Goal: Task Accomplishment & Management: Use online tool/utility

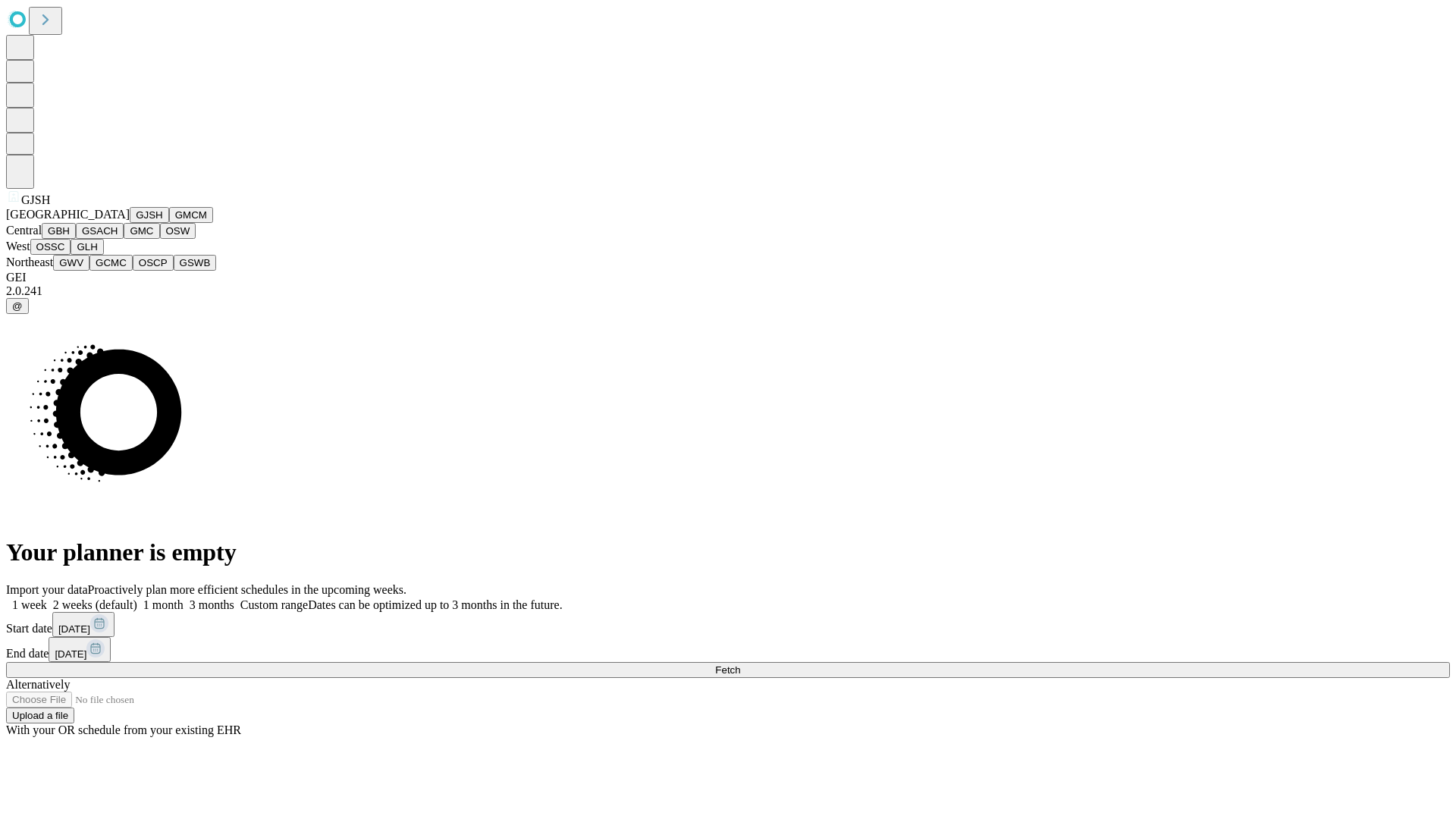
click at [130, 222] on button "GJSH" at bounding box center [150, 215] width 39 height 16
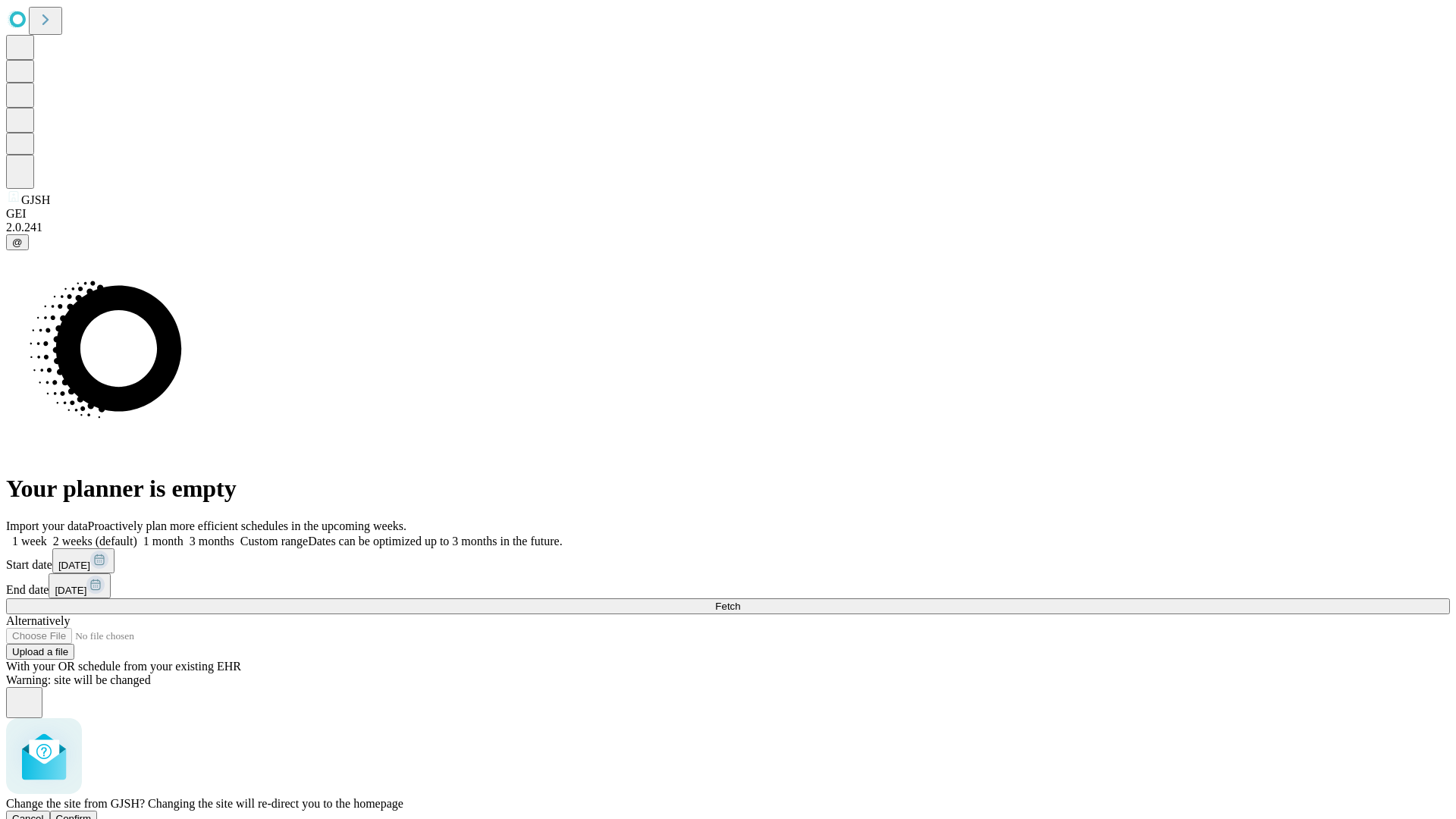
click at [92, 813] on span "Confirm" at bounding box center [74, 819] width 35 height 12
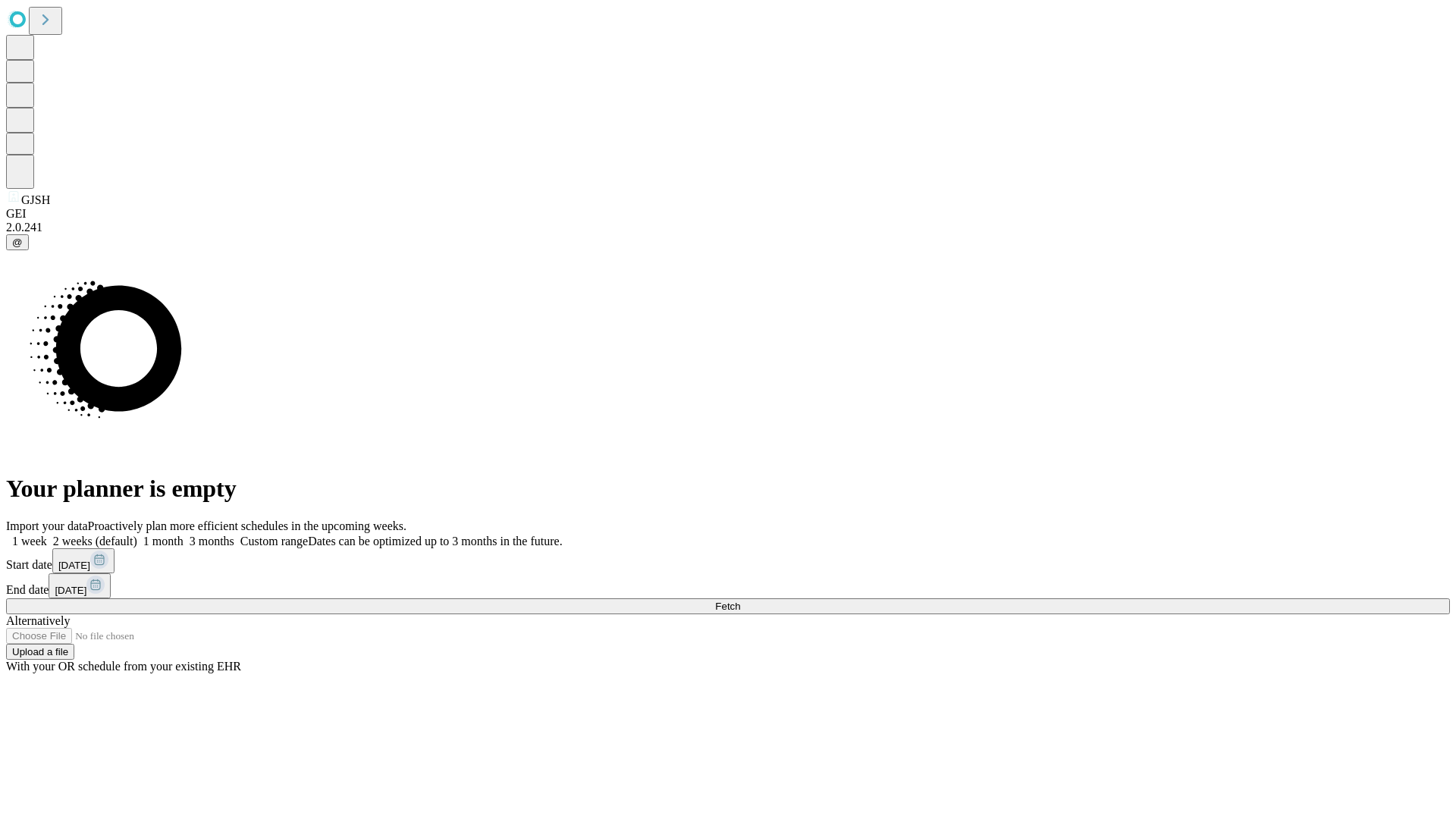
click at [137, 535] on label "2 weeks (default)" at bounding box center [93, 540] width 91 height 13
click at [740, 600] on span "Fetch" at bounding box center [727, 606] width 25 height 12
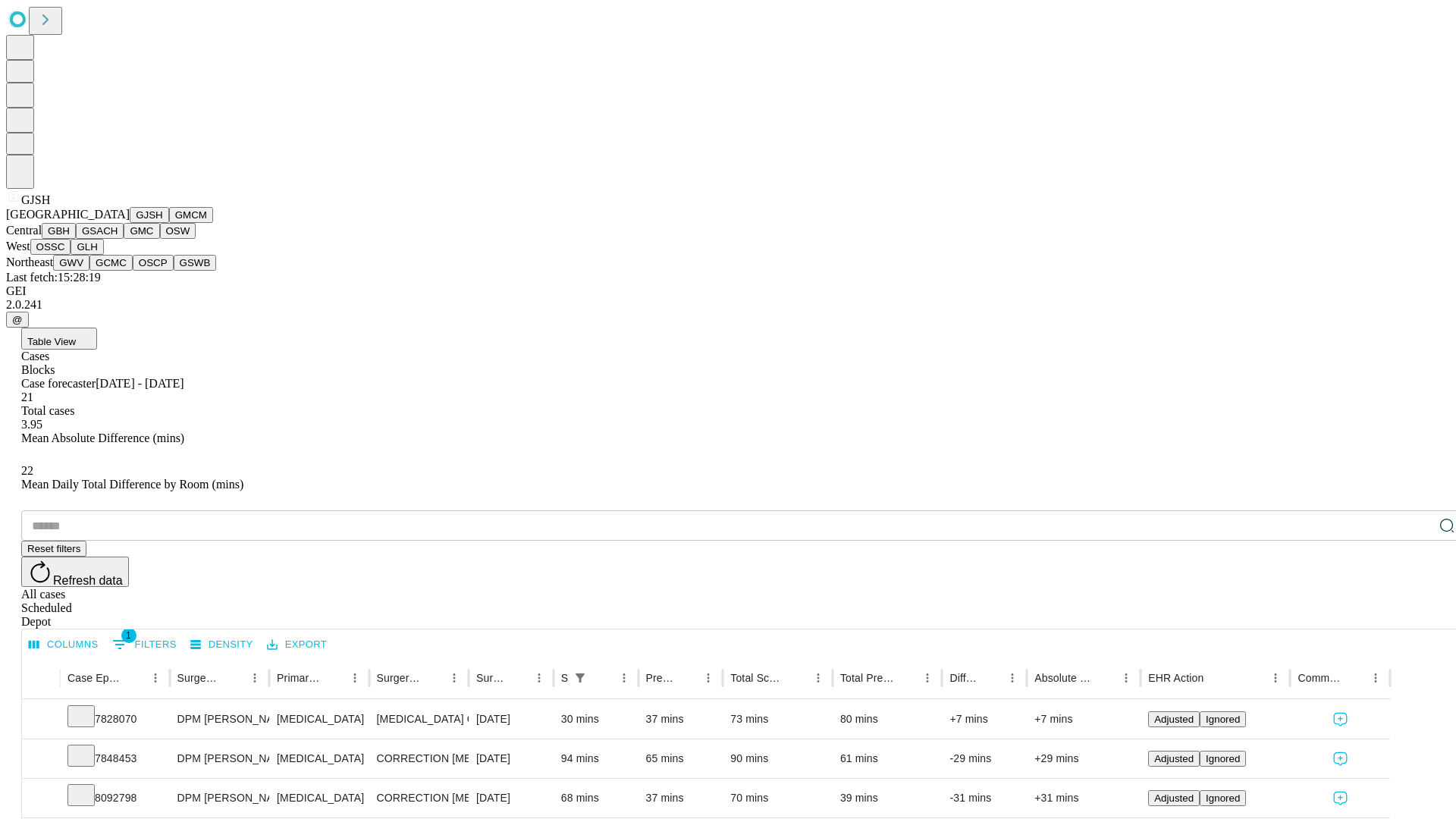
click at [169, 222] on button "GMCM" at bounding box center [191, 215] width 44 height 16
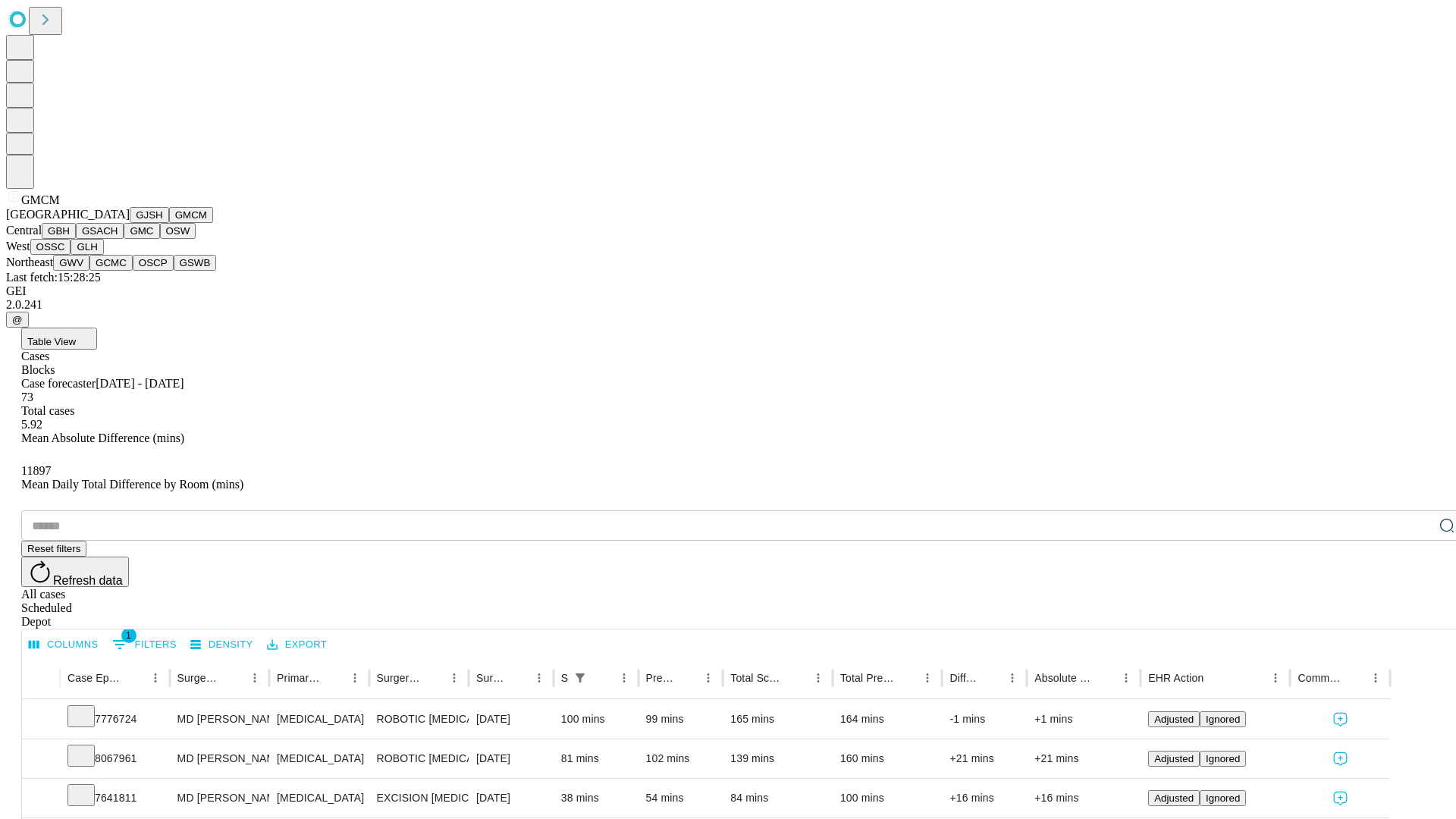
click at [76, 239] on button "GBH" at bounding box center [58, 230] width 34 height 16
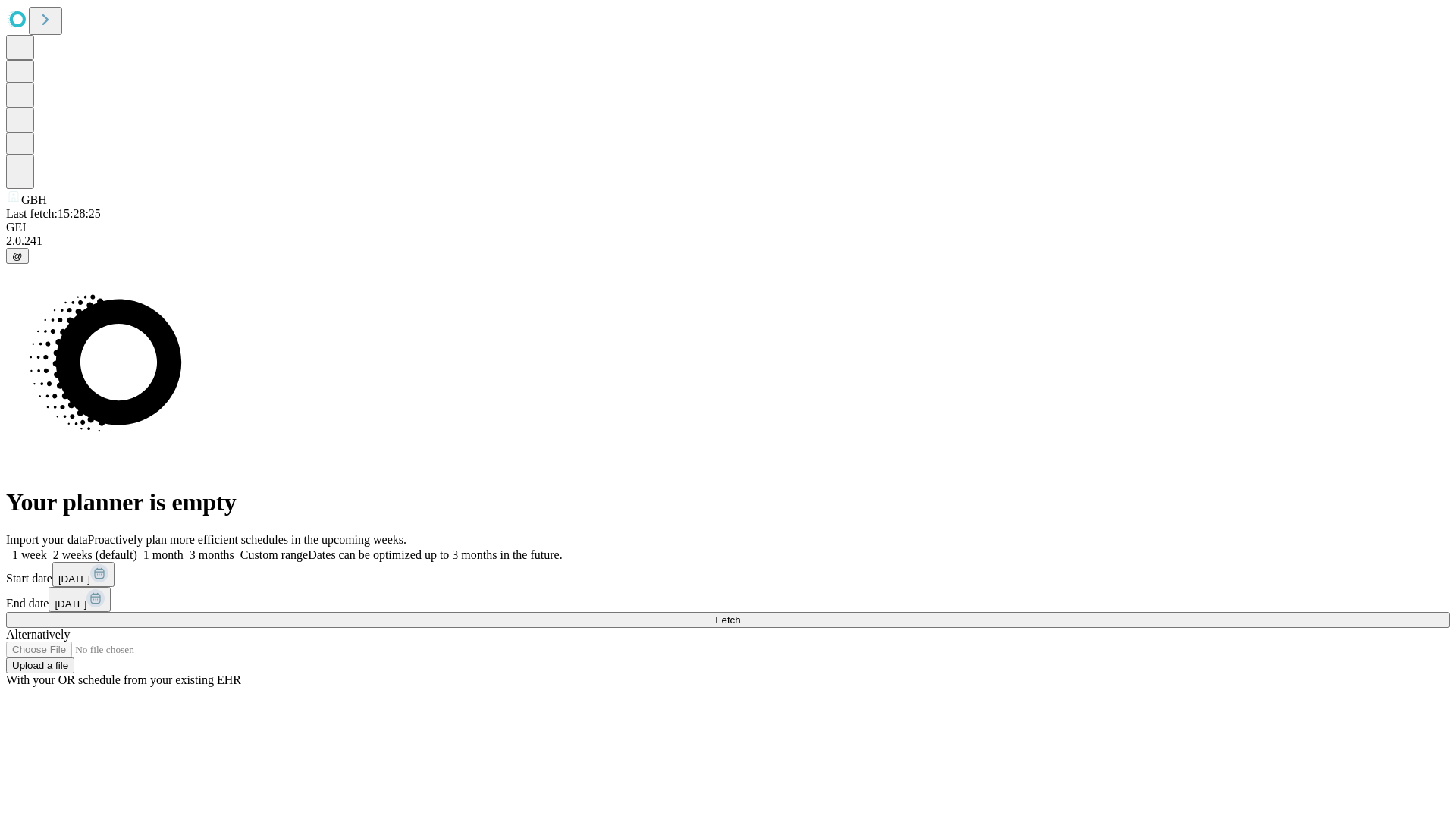
click at [137, 548] on label "2 weeks (default)" at bounding box center [93, 554] width 91 height 13
click at [740, 614] on span "Fetch" at bounding box center [727, 620] width 25 height 12
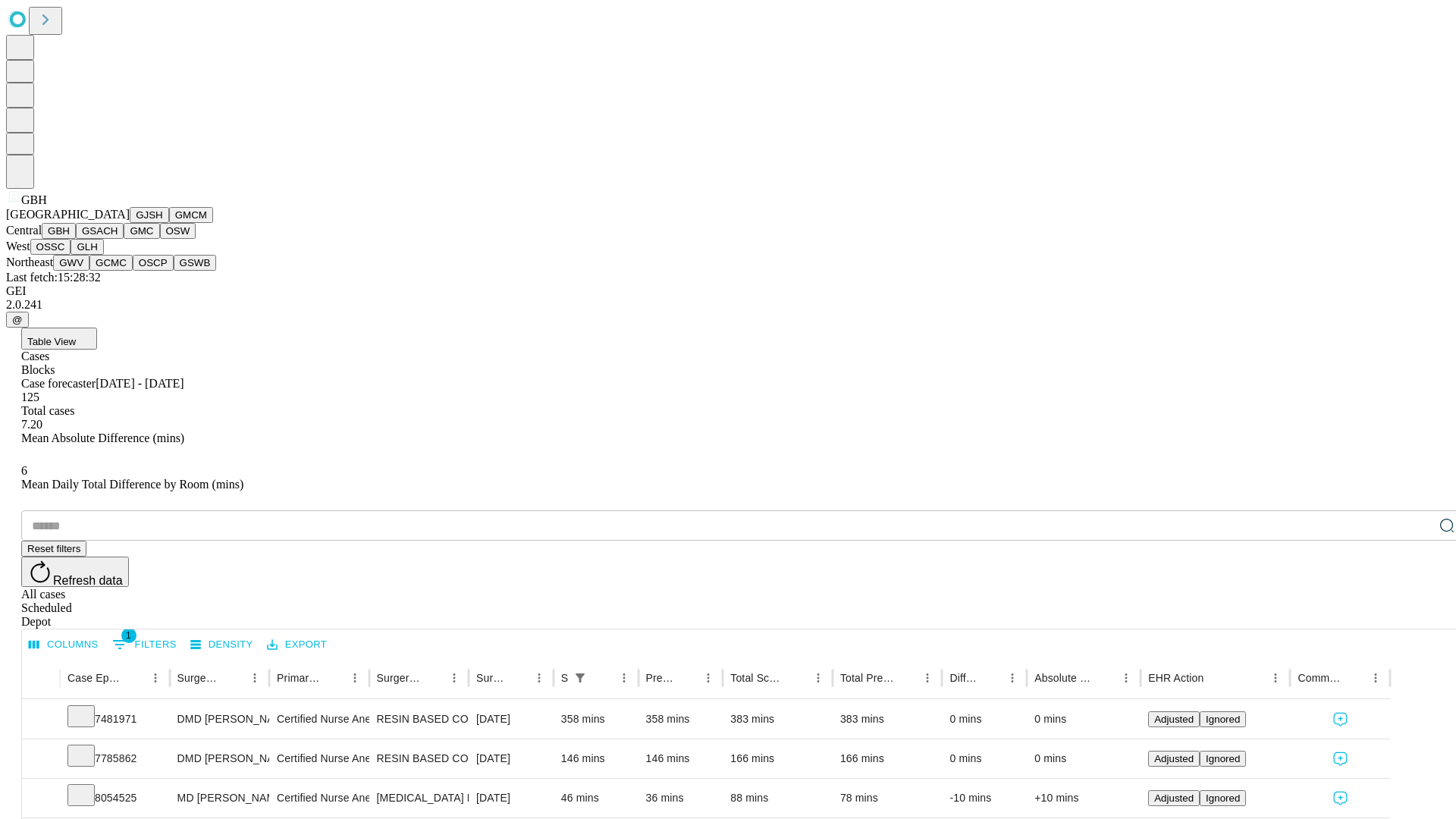
click at [117, 239] on button "GSACH" at bounding box center [99, 230] width 48 height 16
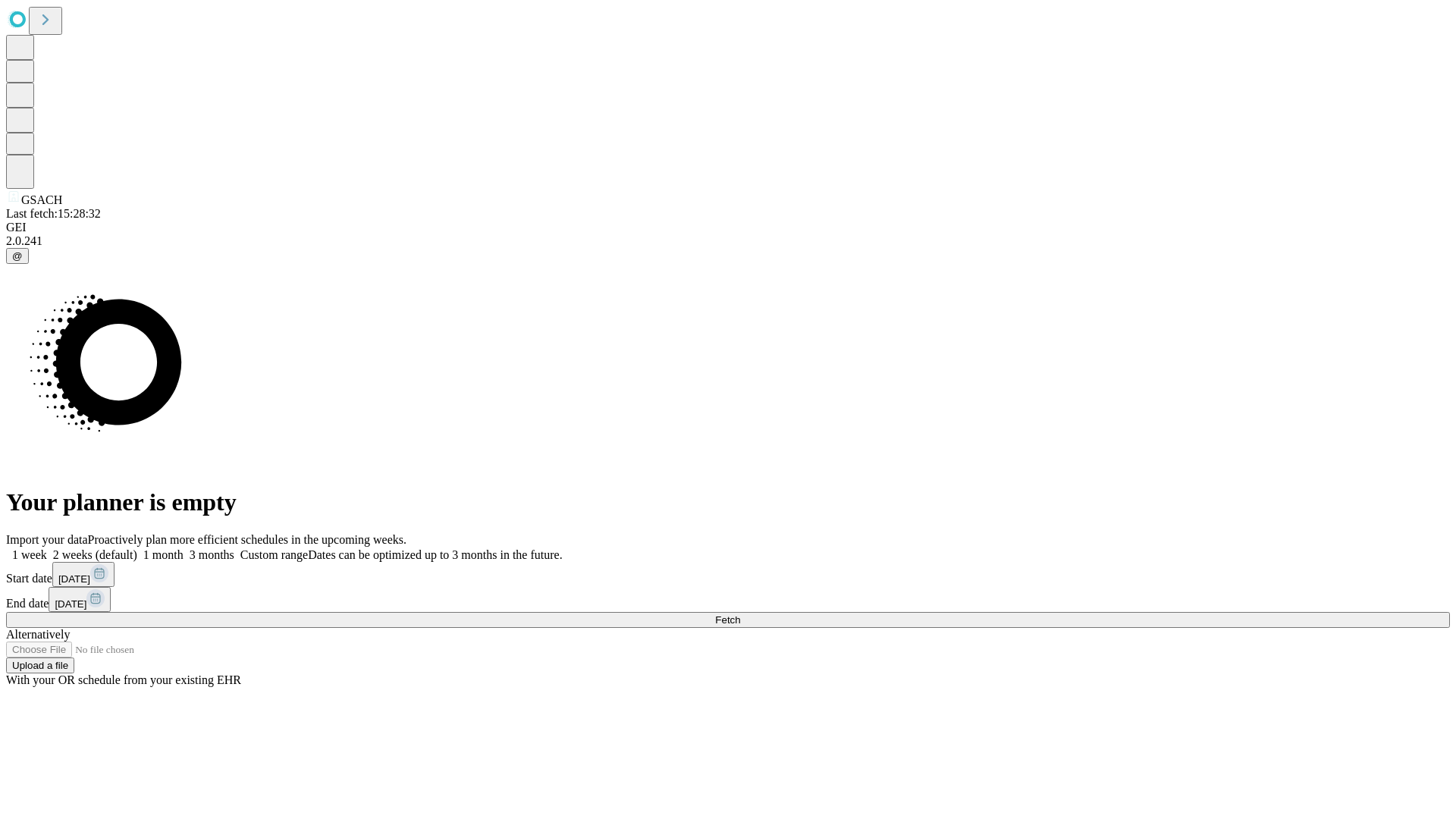
click at [137, 548] on label "2 weeks (default)" at bounding box center [93, 554] width 91 height 13
click at [740, 614] on span "Fetch" at bounding box center [727, 620] width 25 height 12
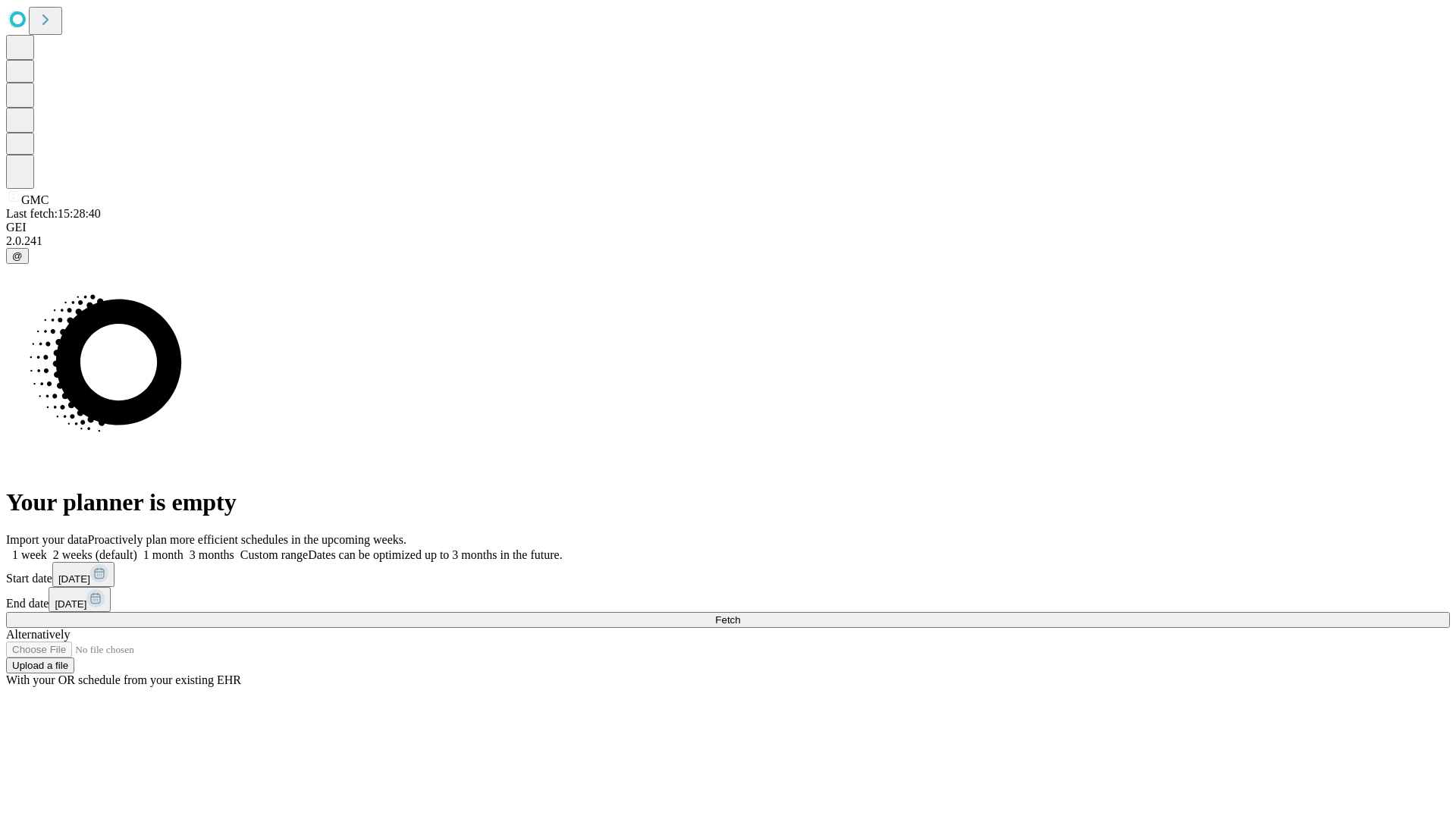
click at [137, 548] on label "2 weeks (default)" at bounding box center [93, 554] width 91 height 13
click at [740, 614] on span "Fetch" at bounding box center [727, 620] width 25 height 12
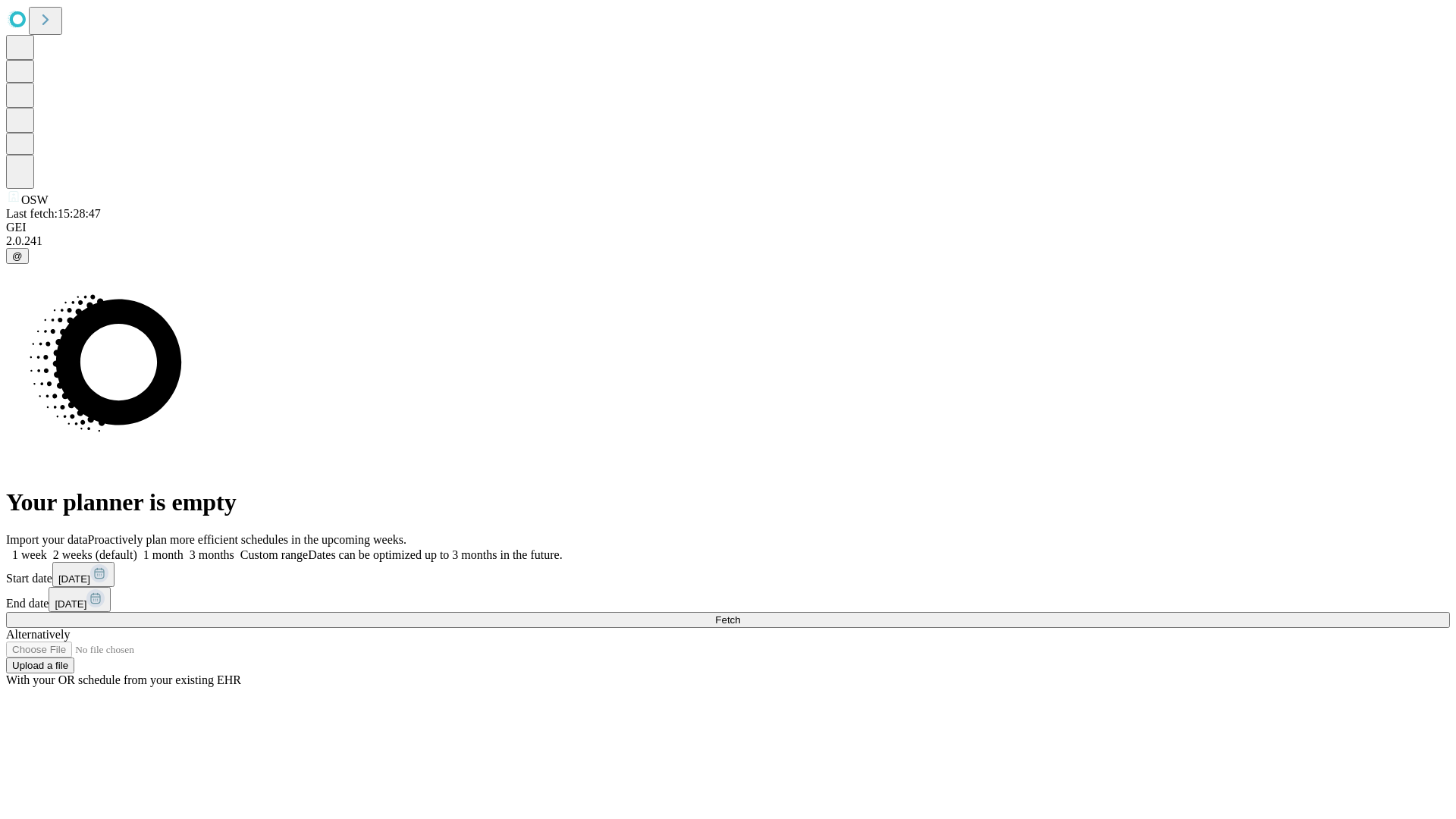
click at [137, 548] on label "2 weeks (default)" at bounding box center [93, 554] width 91 height 13
click at [740, 614] on span "Fetch" at bounding box center [727, 620] width 25 height 12
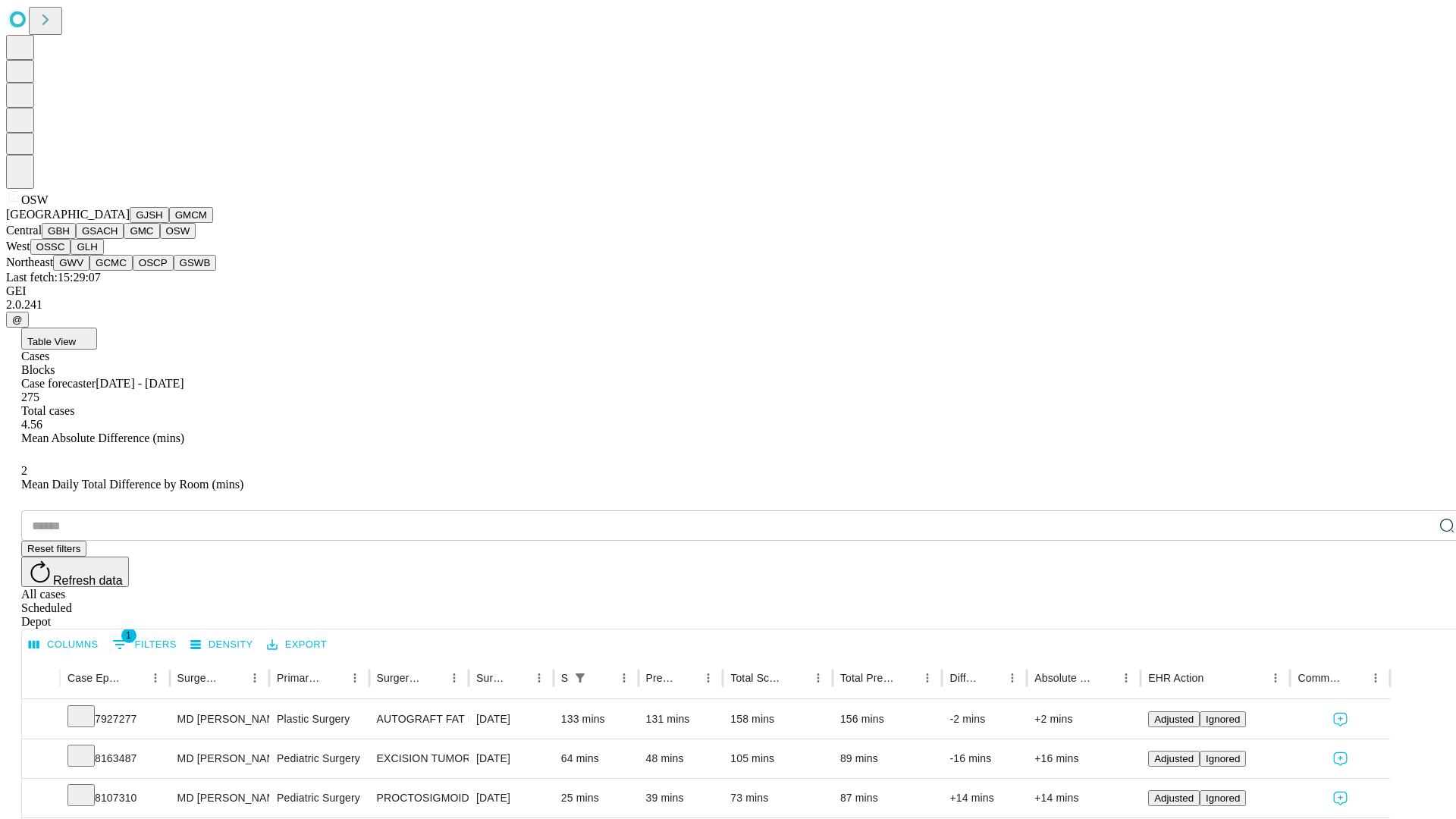
click at [71, 255] on button "OSSC" at bounding box center [51, 247] width 41 height 16
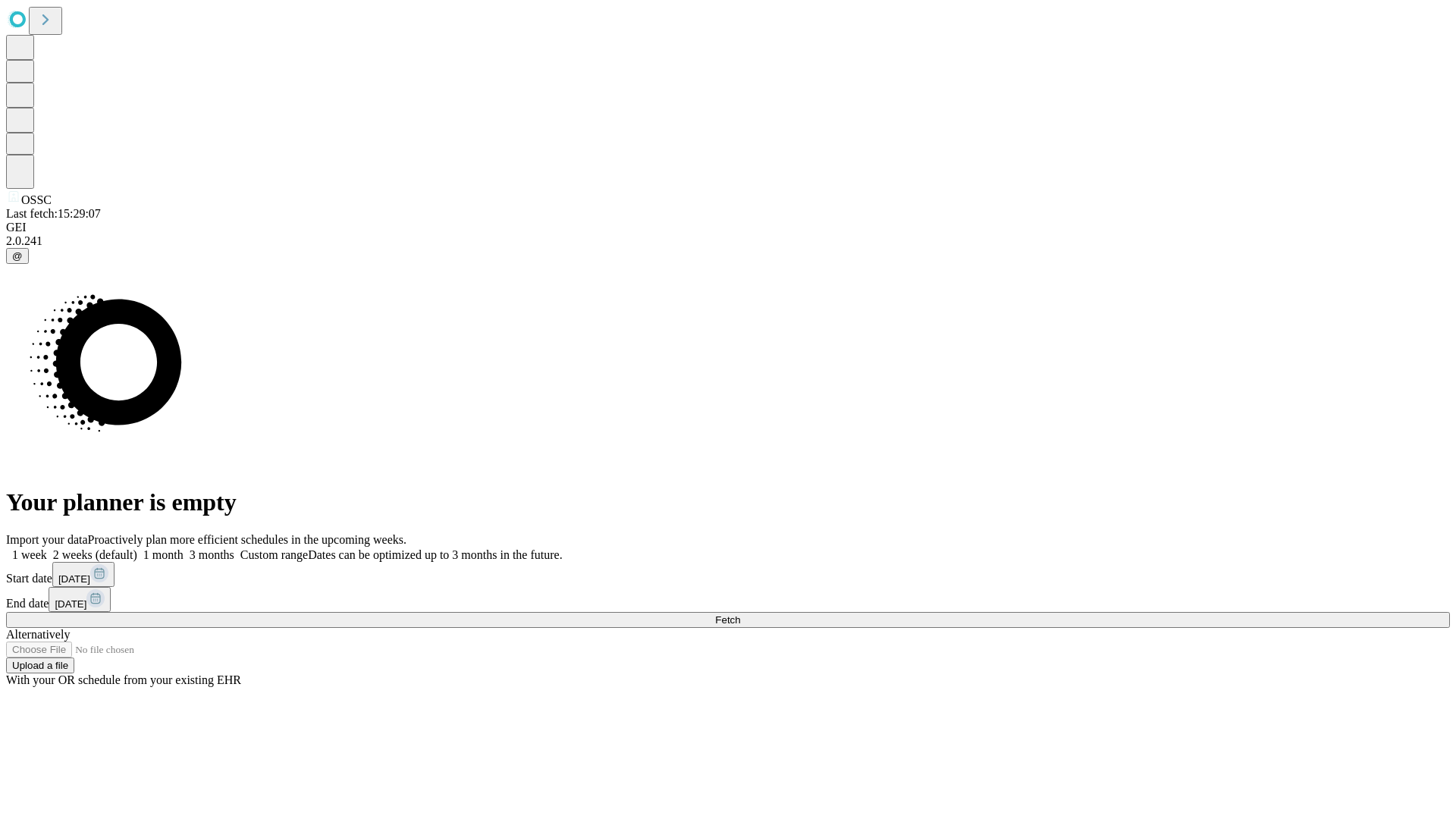
click at [740, 614] on span "Fetch" at bounding box center [727, 620] width 25 height 12
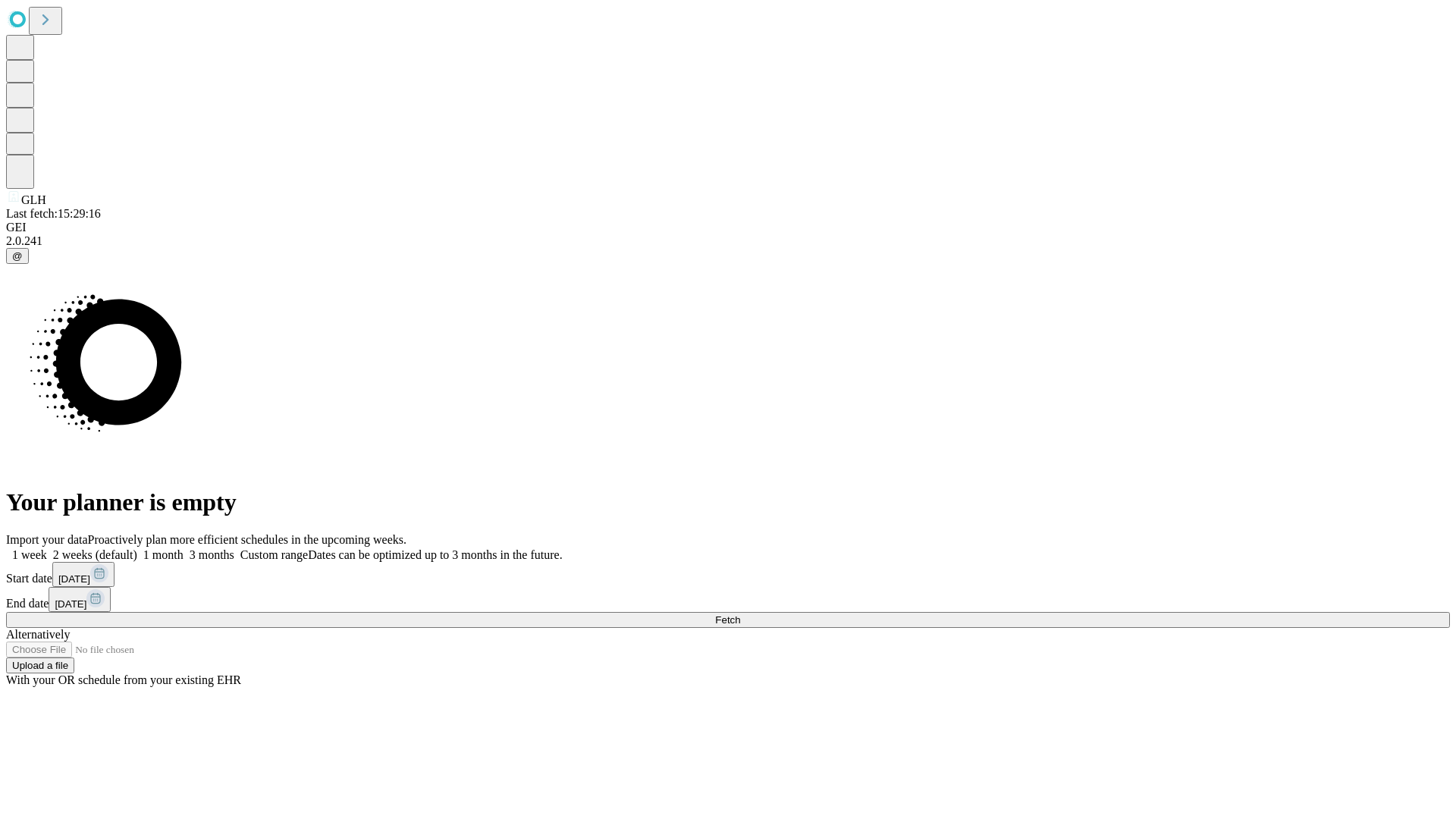
click at [137, 548] on label "2 weeks (default)" at bounding box center [93, 554] width 91 height 13
click at [740, 614] on span "Fetch" at bounding box center [727, 620] width 25 height 12
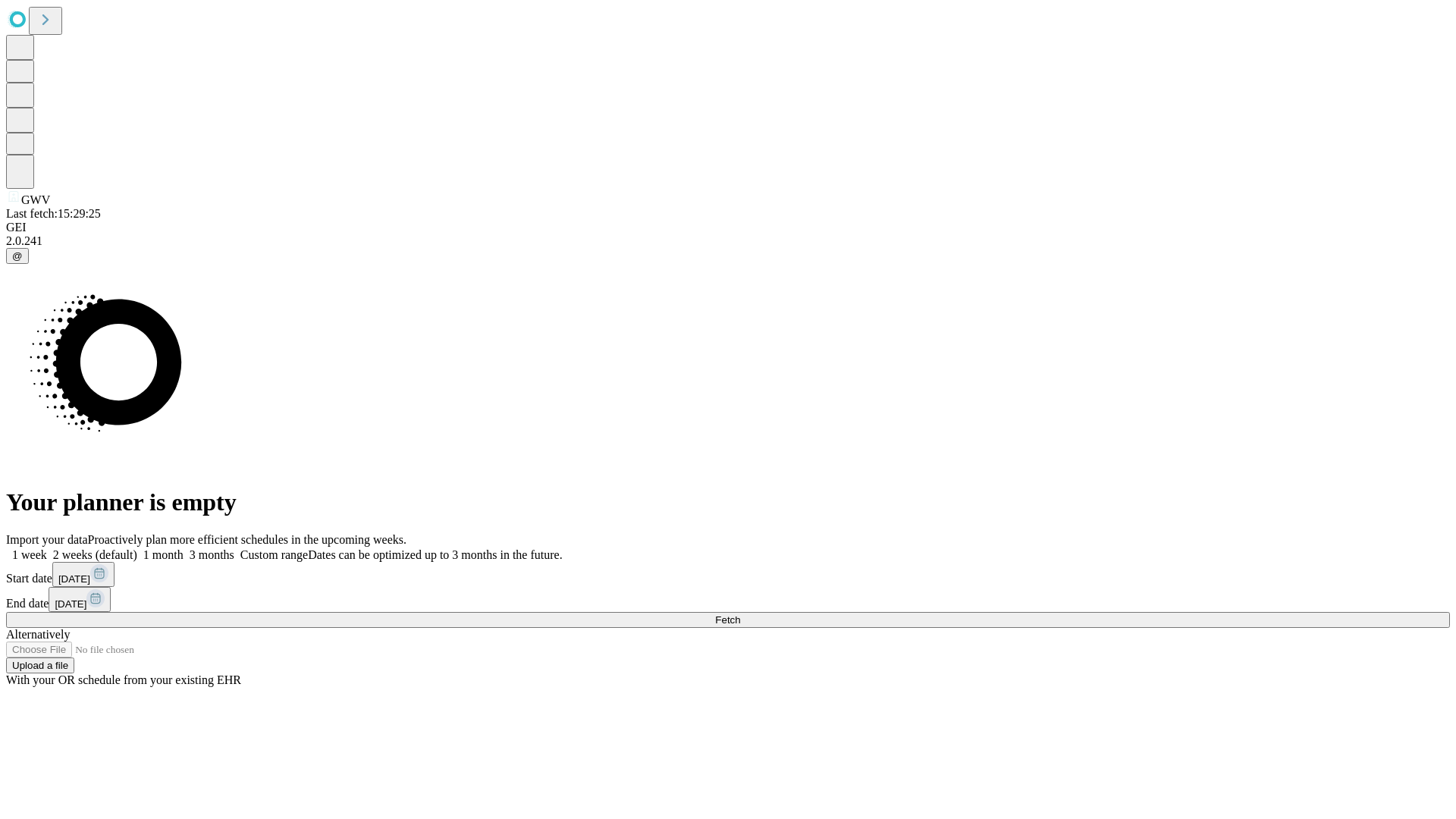
click at [137, 548] on label "2 weeks (default)" at bounding box center [93, 554] width 91 height 13
click at [740, 614] on span "Fetch" at bounding box center [727, 620] width 25 height 12
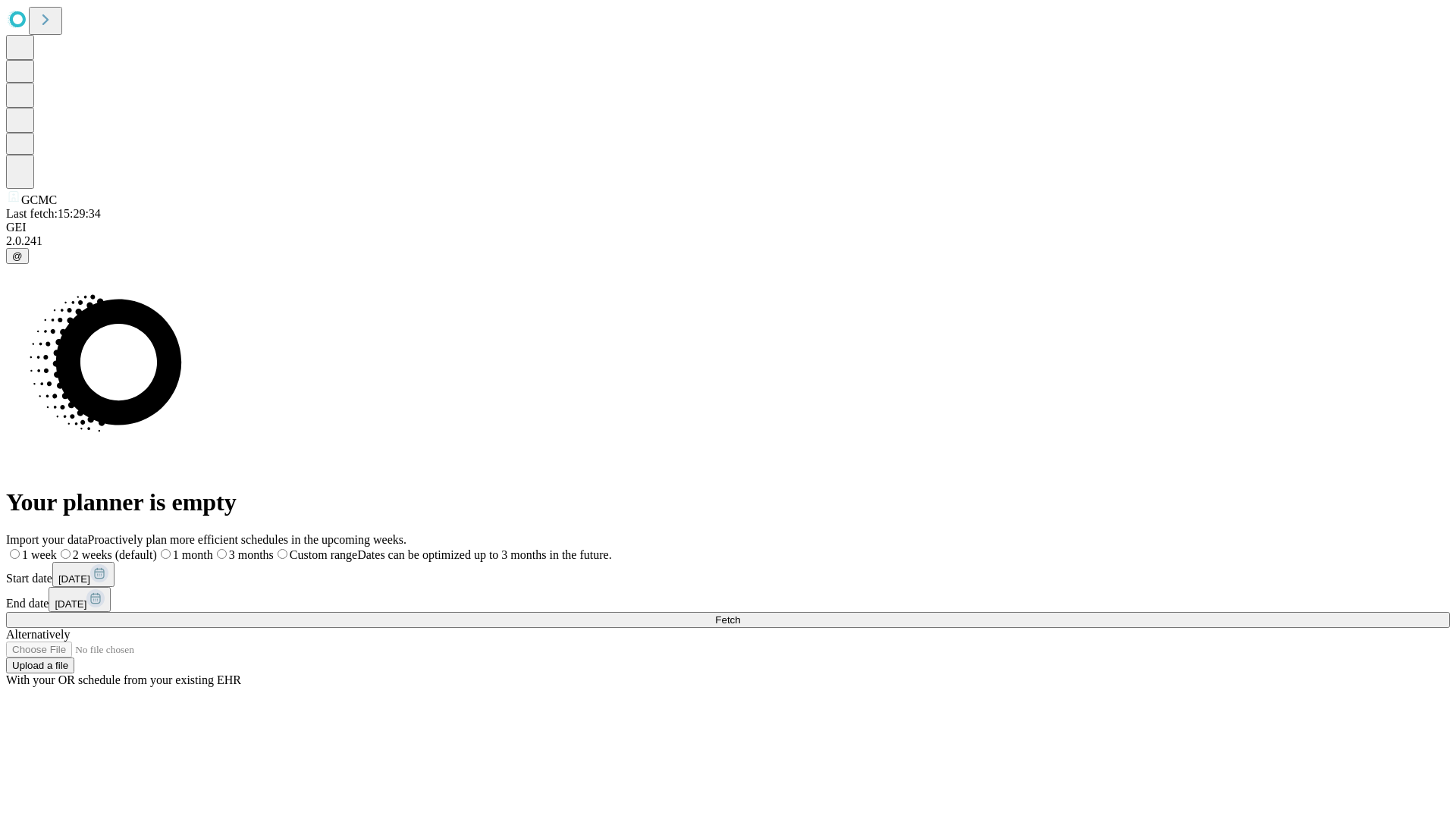
click at [157, 548] on label "2 weeks (default)" at bounding box center [107, 554] width 100 height 13
click at [740, 614] on span "Fetch" at bounding box center [727, 620] width 25 height 12
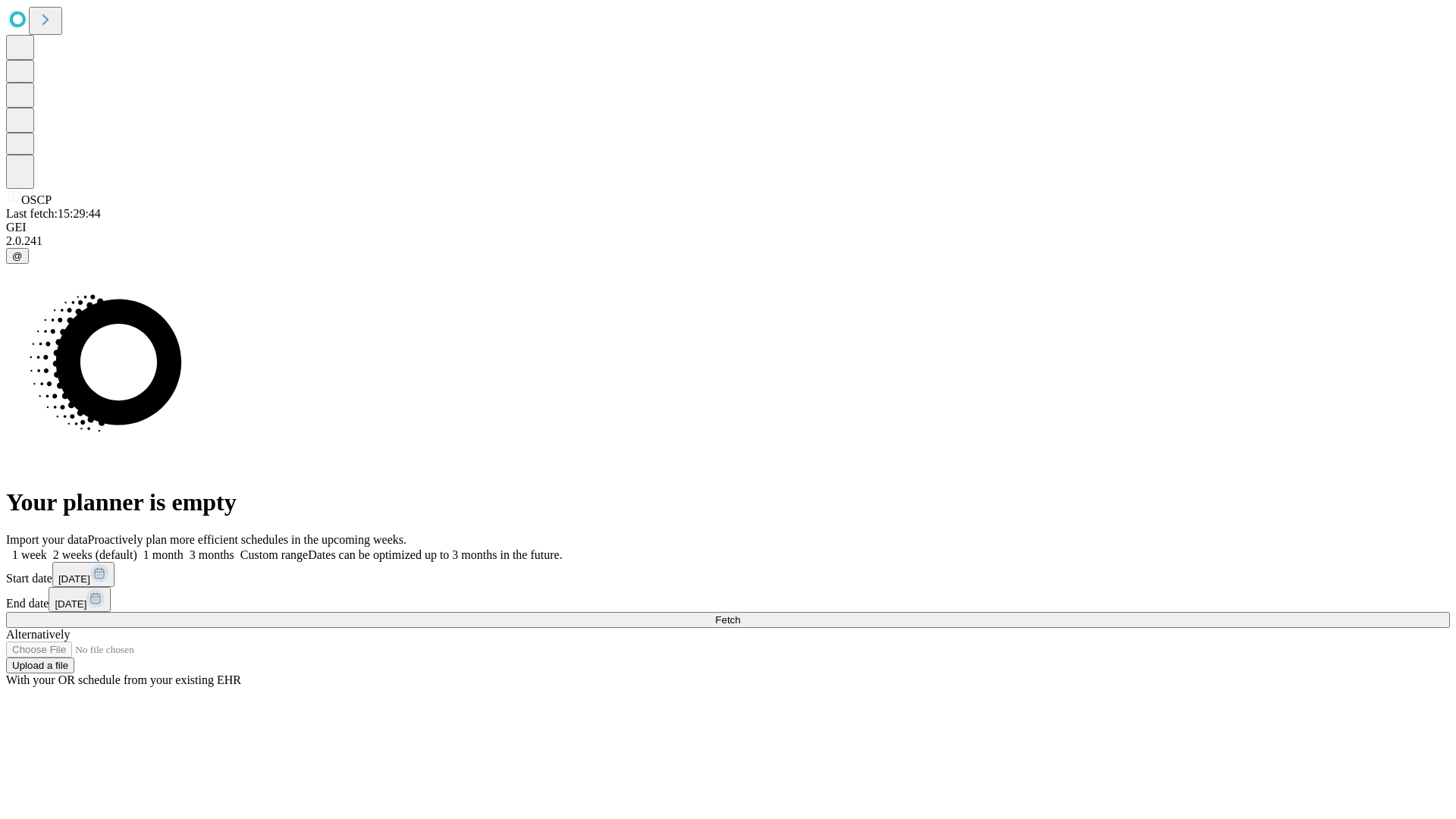
click at [137, 548] on label "2 weeks (default)" at bounding box center [93, 554] width 91 height 13
click at [740, 614] on span "Fetch" at bounding box center [727, 620] width 25 height 12
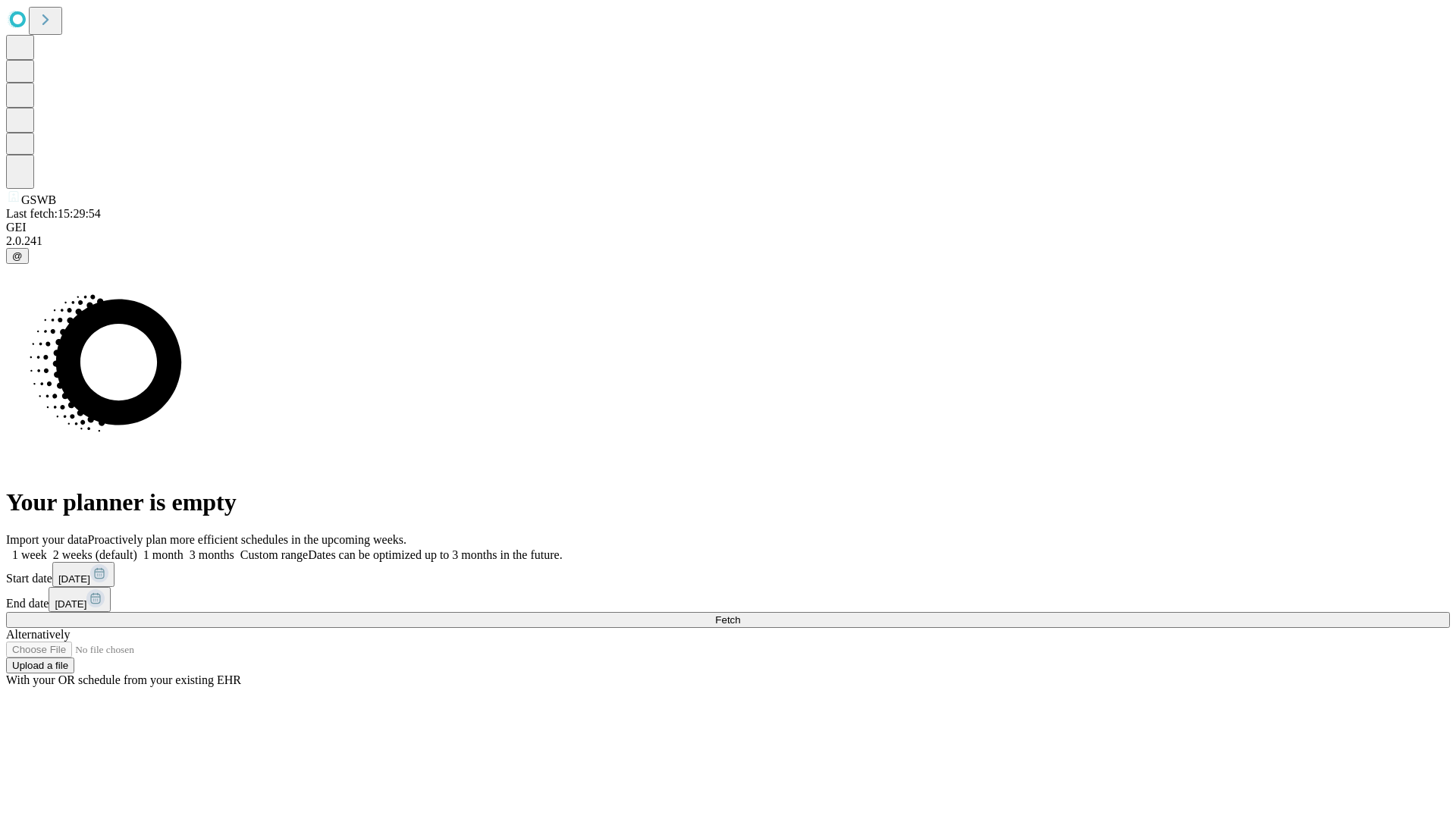
click at [137, 548] on label "2 weeks (default)" at bounding box center [93, 554] width 91 height 13
click at [740, 614] on span "Fetch" at bounding box center [727, 620] width 25 height 12
